Goal: Transaction & Acquisition: Subscribe to service/newsletter

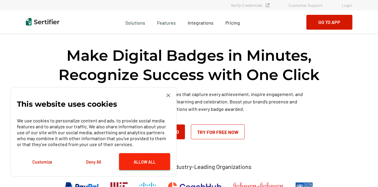
click at [163, 162] on button "Allow All" at bounding box center [144, 162] width 51 height 17
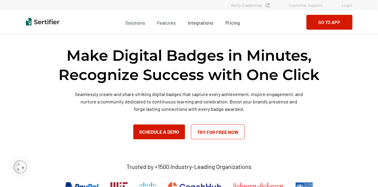
click at [209, 128] on link "Try for Free Now" at bounding box center [218, 132] width 54 height 15
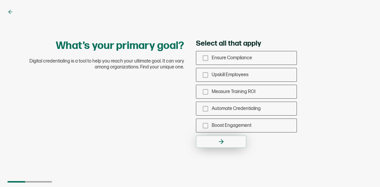
click at [201, 144] on button "button" at bounding box center [221, 142] width 50 height 12
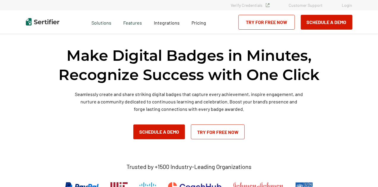
click at [197, 31] on div "Pricing" at bounding box center [199, 22] width 26 height 24
click at [197, 27] on div "Pricing" at bounding box center [199, 22] width 26 height 24
